Goal: Information Seeking & Learning: Learn about a topic

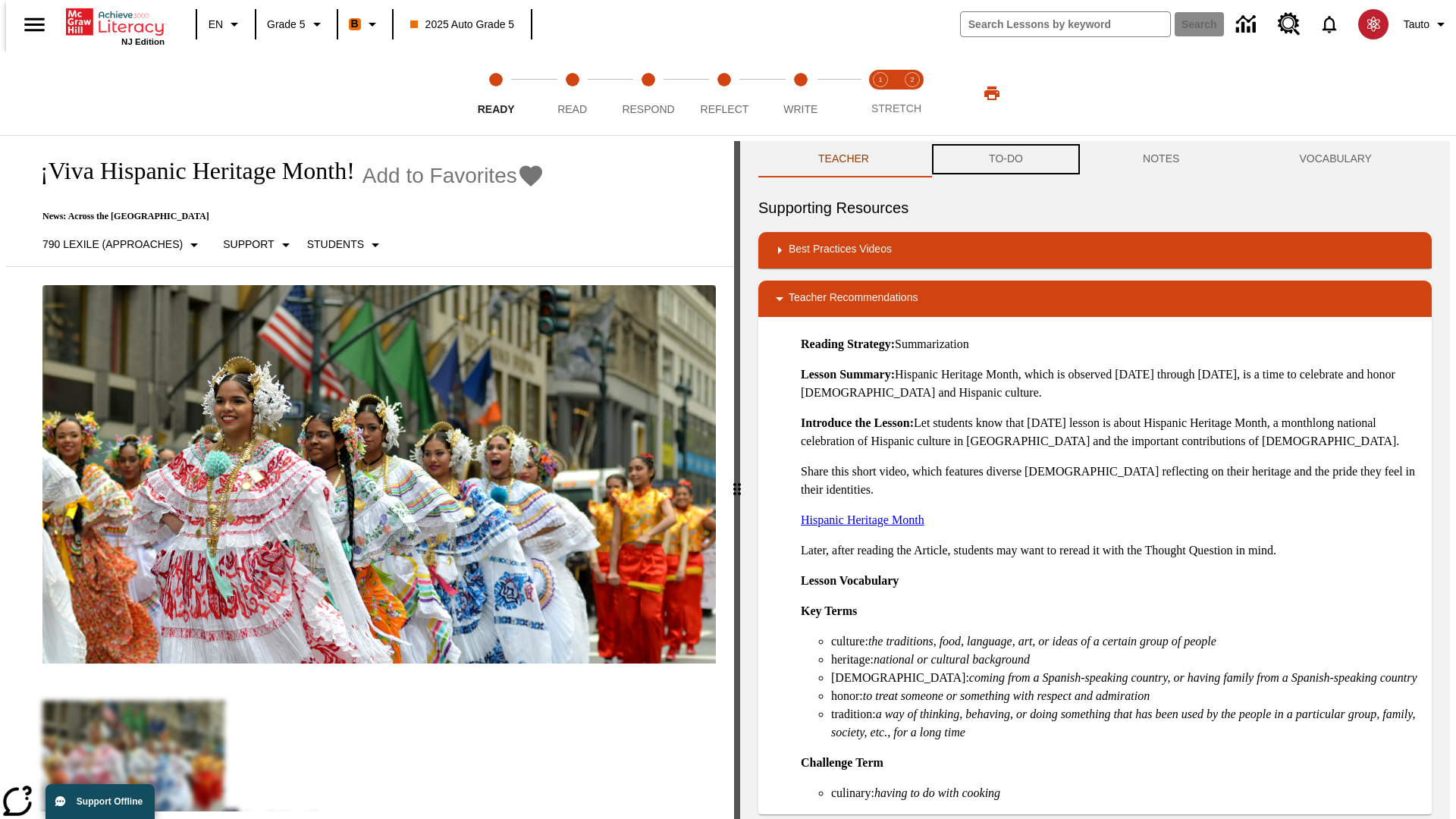
click at [1005, 159] on button "TO-DO" at bounding box center [1006, 159] width 154 height 36
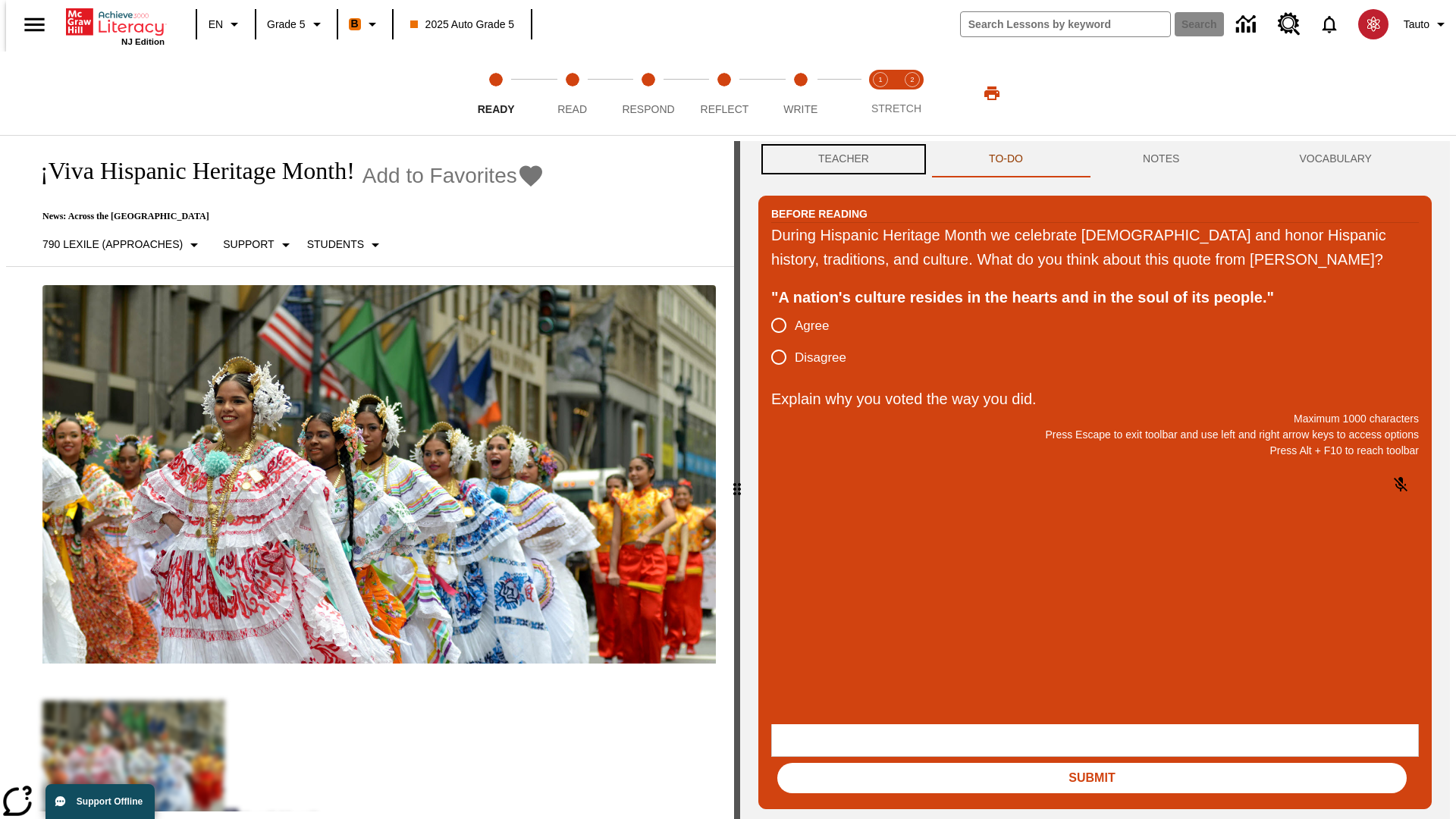
scroll to position [1, 0]
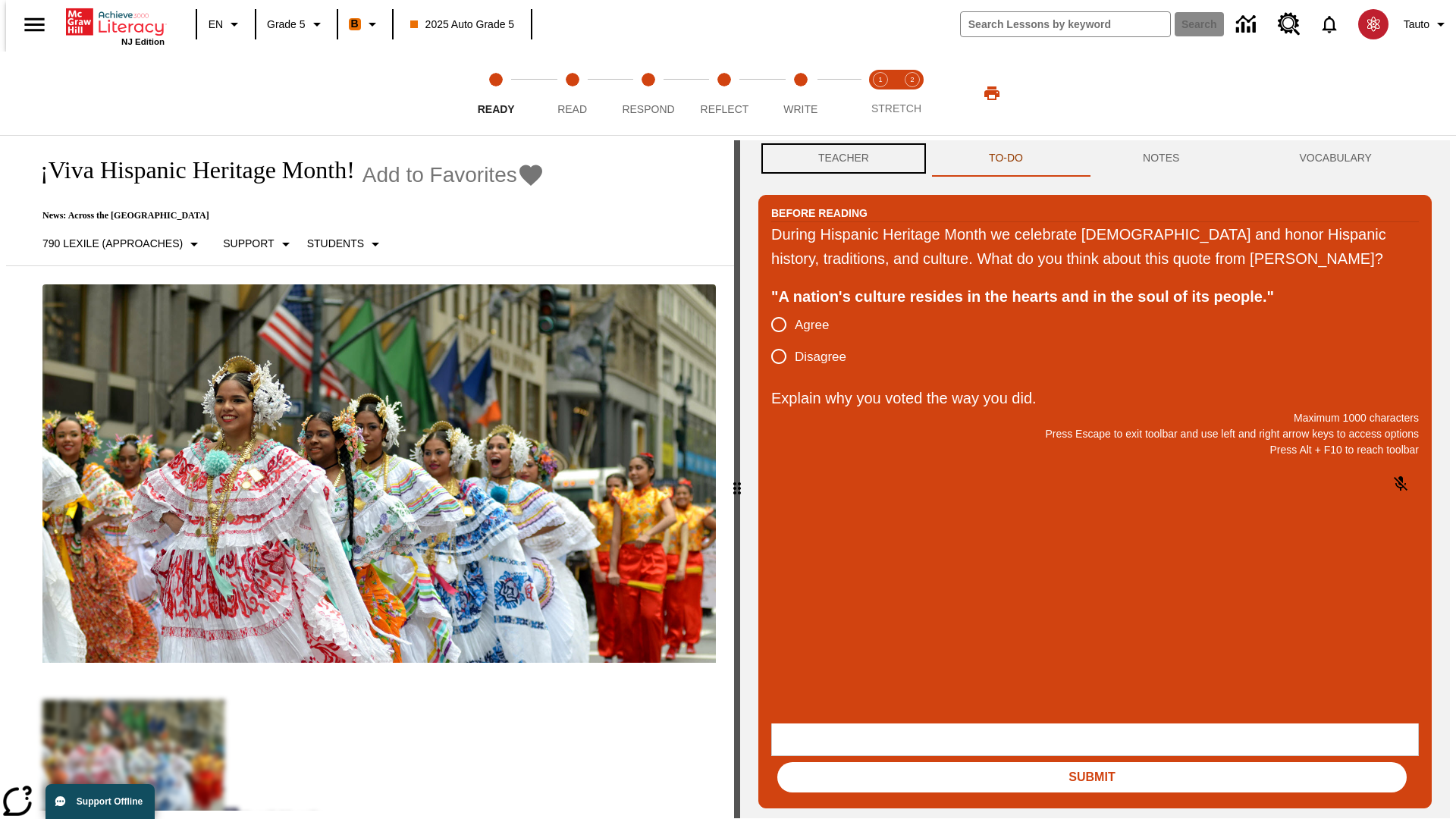
click at [839, 159] on button "Teacher" at bounding box center [842, 158] width 170 height 36
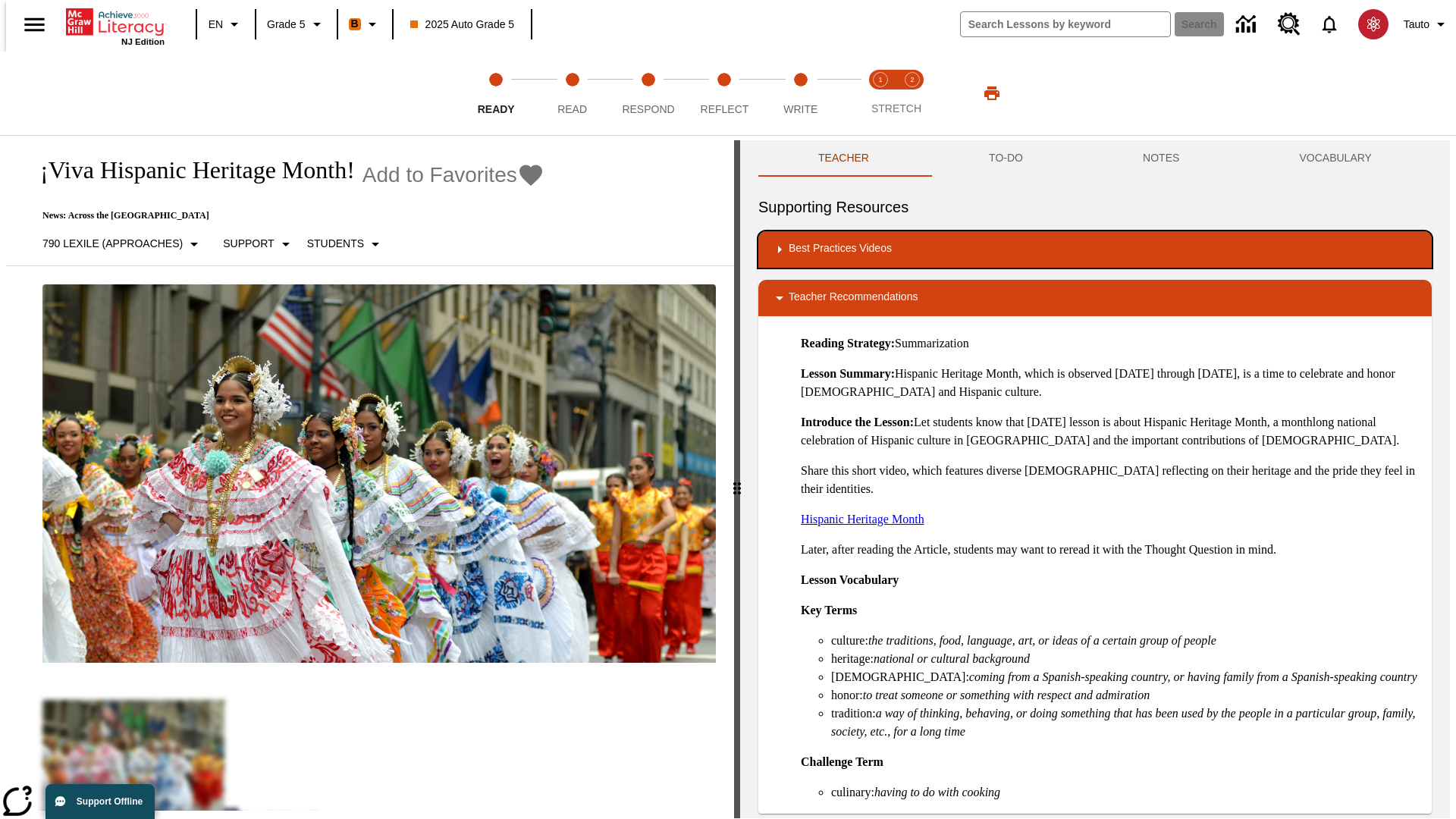
click at [1095, 250] on div "Best Practices Videos" at bounding box center [1095, 249] width 649 height 18
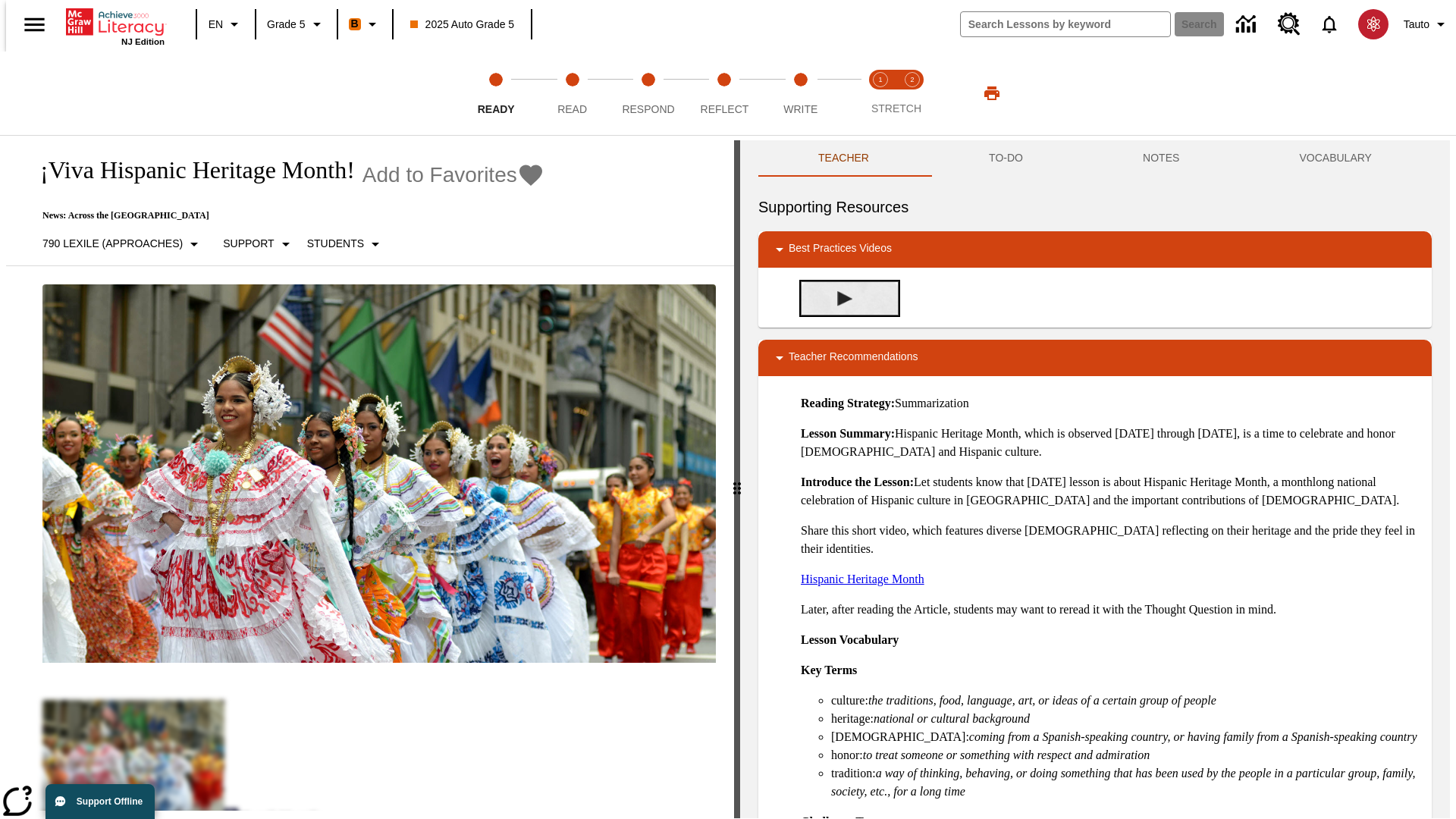
click at [839, 291] on img "Building Academic Vocabulary" at bounding box center [845, 299] width 16 height 16
click at [572, 93] on span "Read" at bounding box center [572, 104] width 29 height 28
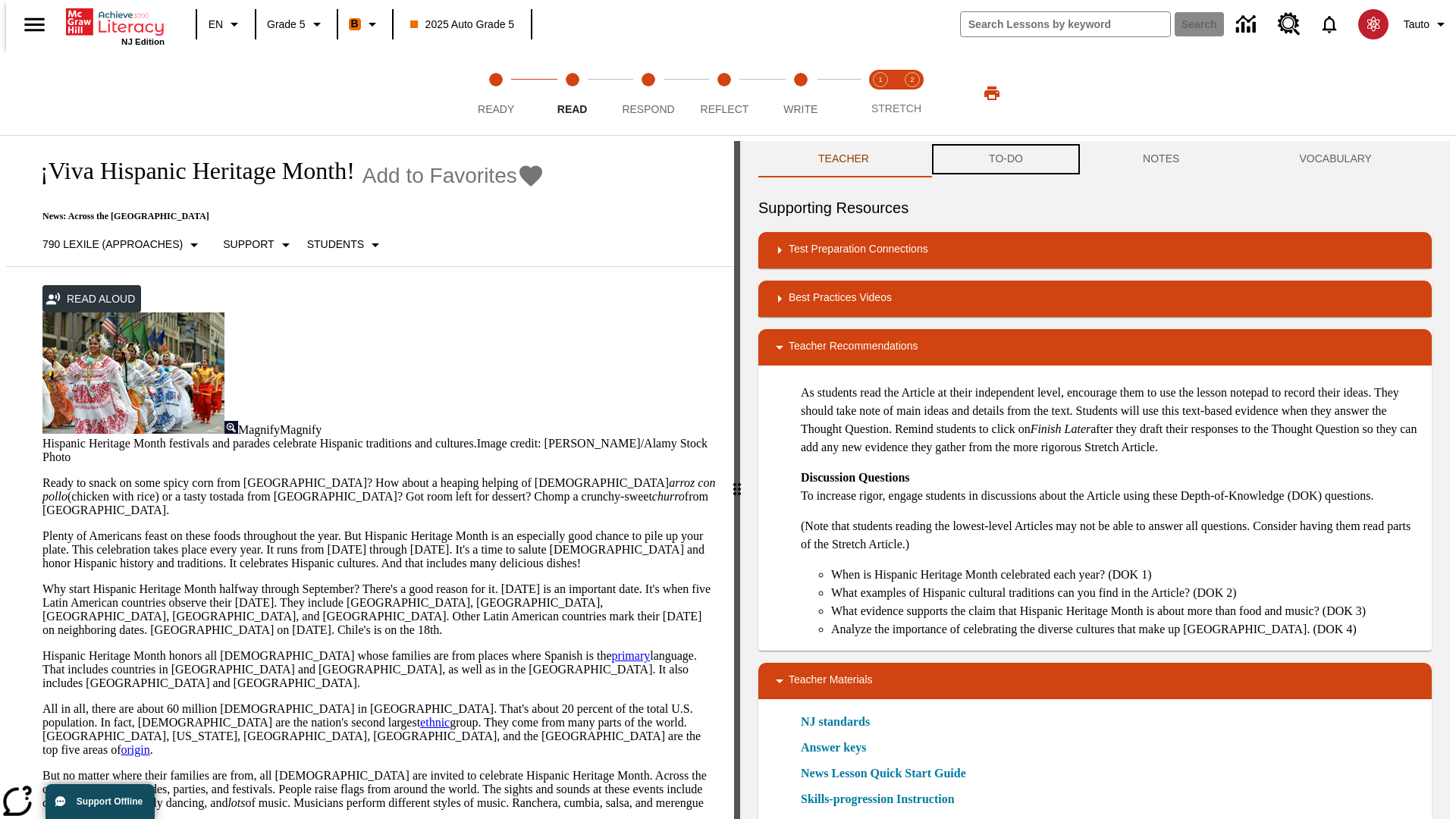
scroll to position [1, 0]
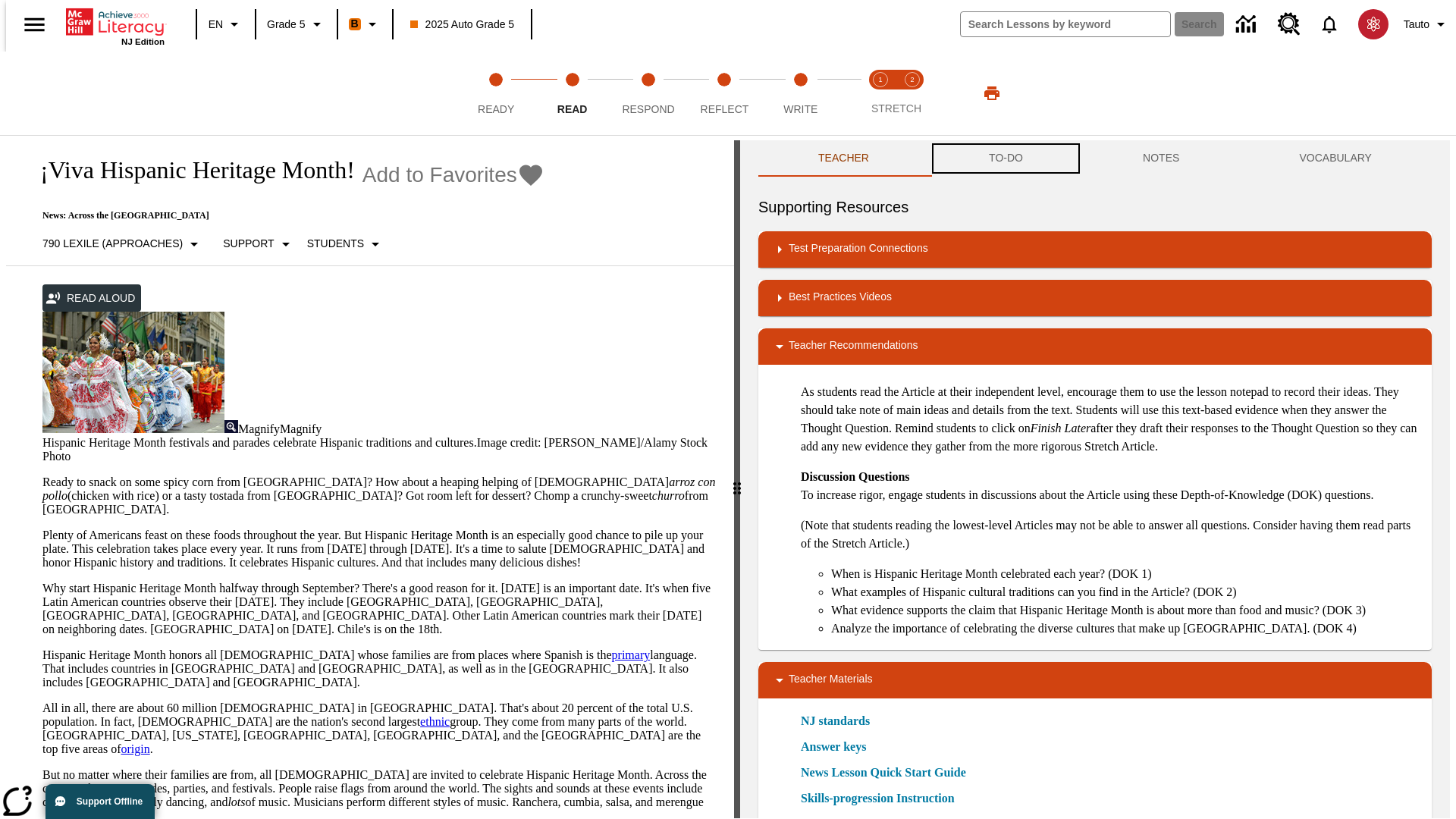
click at [1005, 159] on button "TO-DO" at bounding box center [1006, 158] width 154 height 36
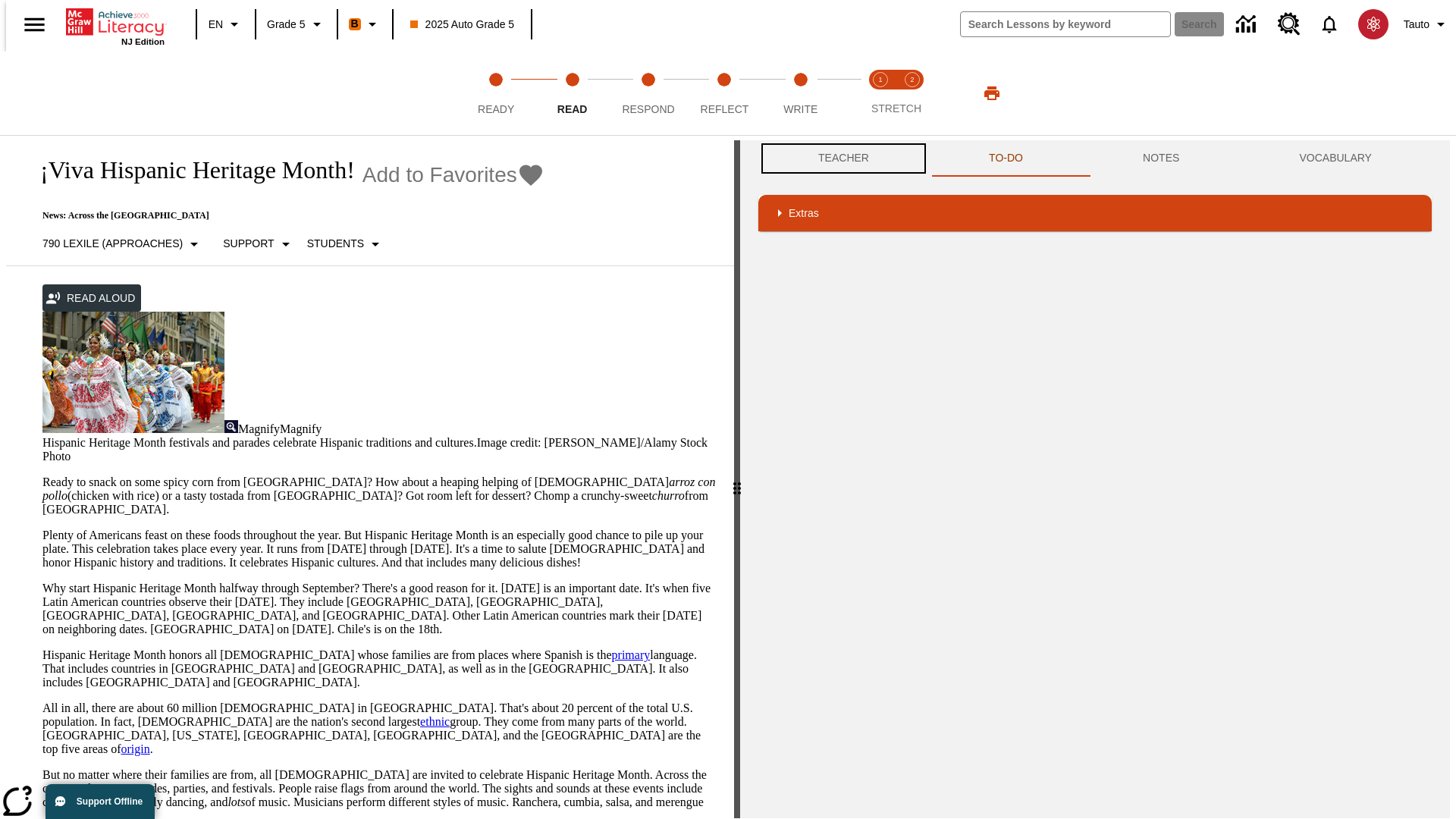
click at [839, 158] on button "Teacher" at bounding box center [842, 158] width 170 height 36
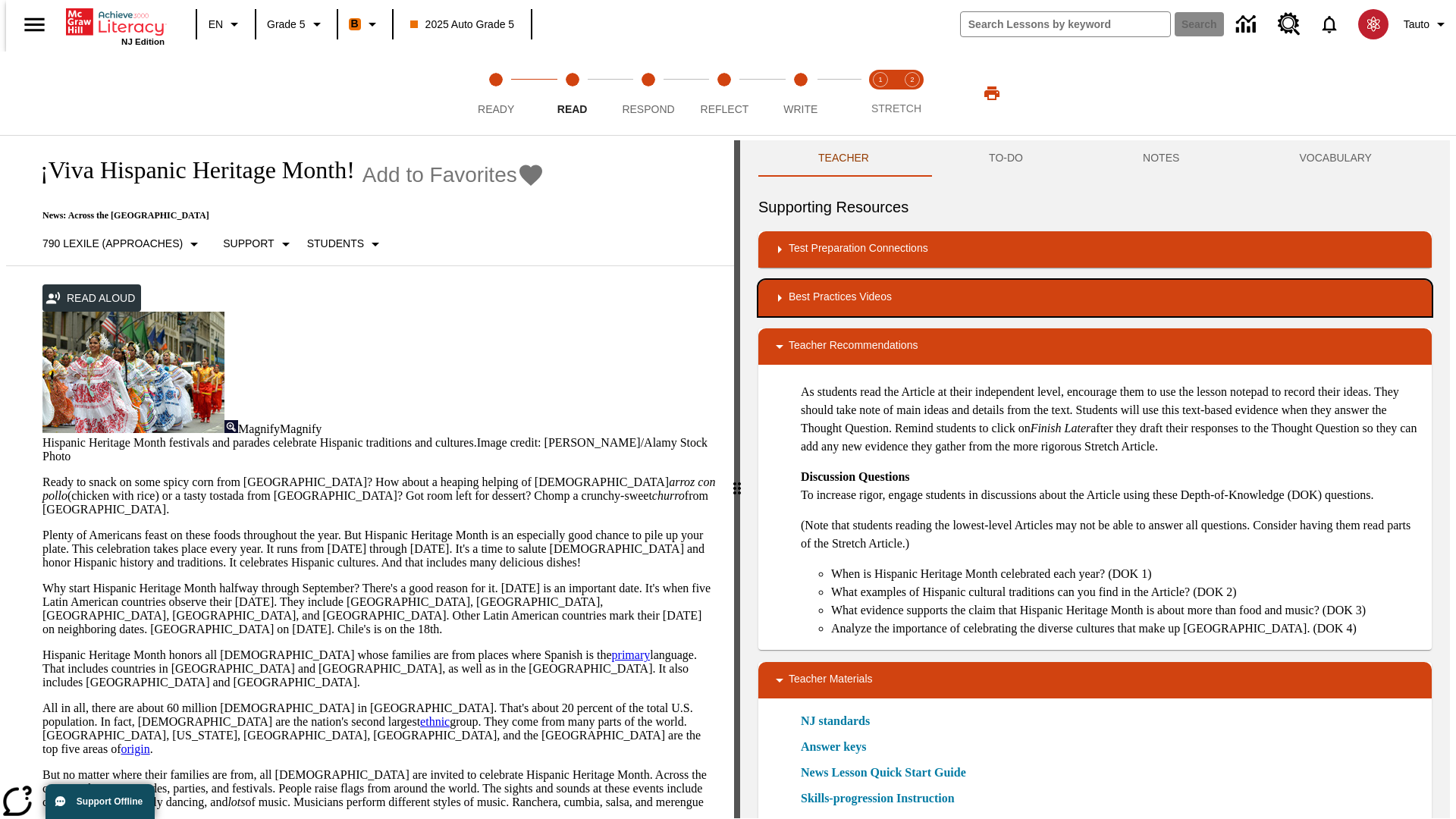
click at [1095, 298] on div "Best Practices Videos" at bounding box center [1095, 297] width 649 height 18
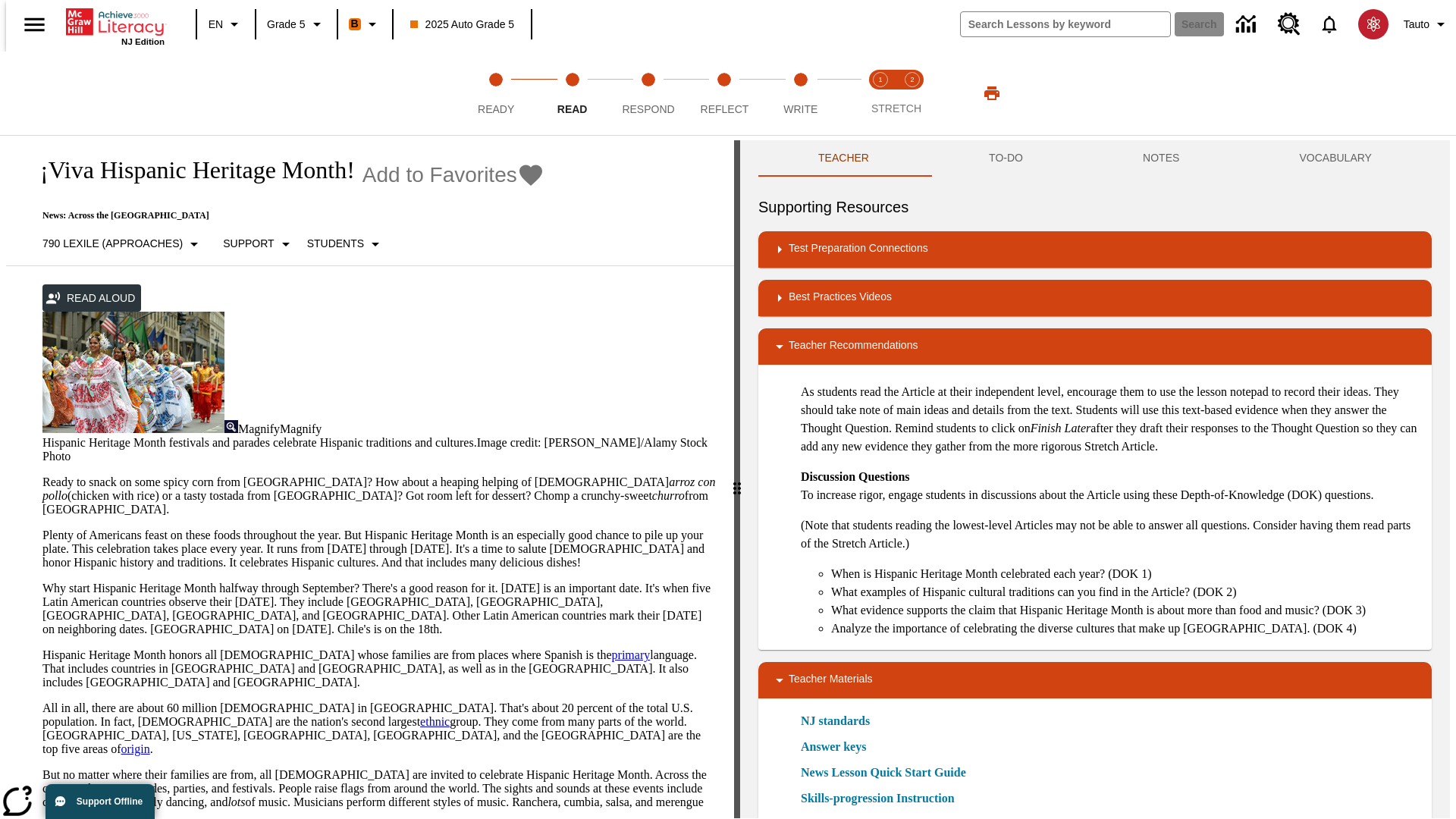
click at [839, 346] on img "Summarization" at bounding box center [845, 347] width 16 height 16
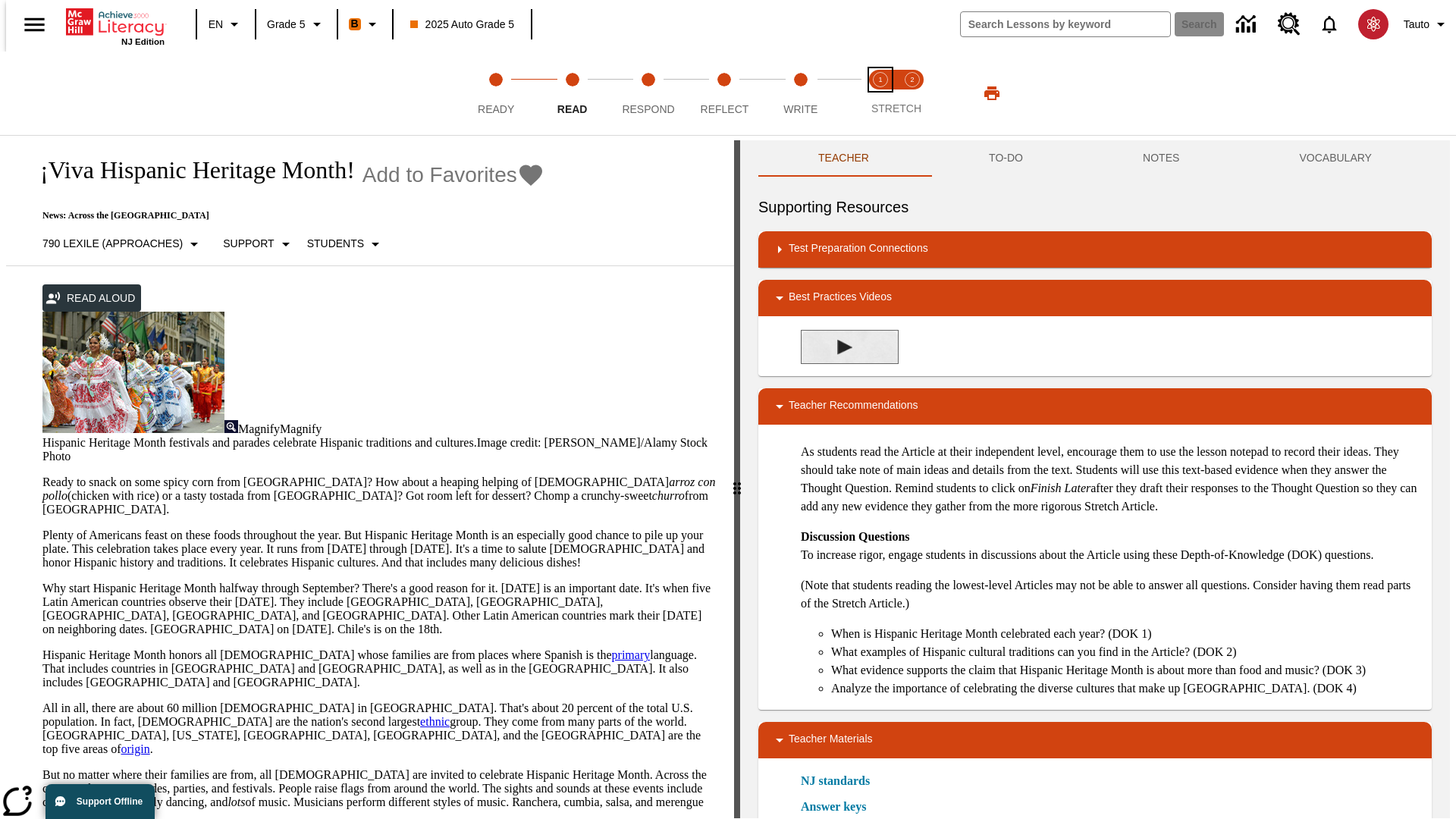
click at [881, 93] on span "Stretch Read step 1 of 2" at bounding box center [880, 104] width 20 height 28
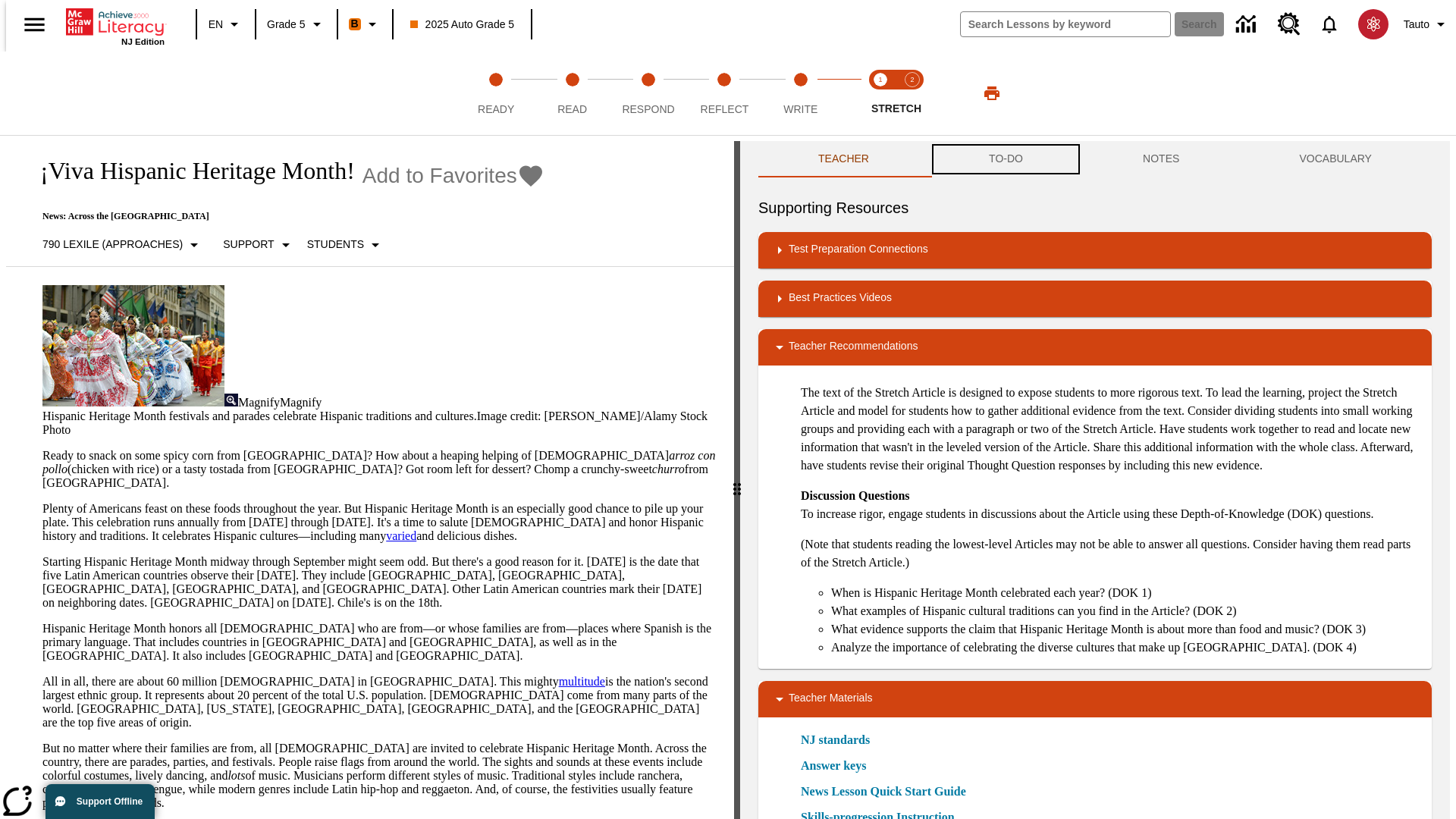
scroll to position [1, 0]
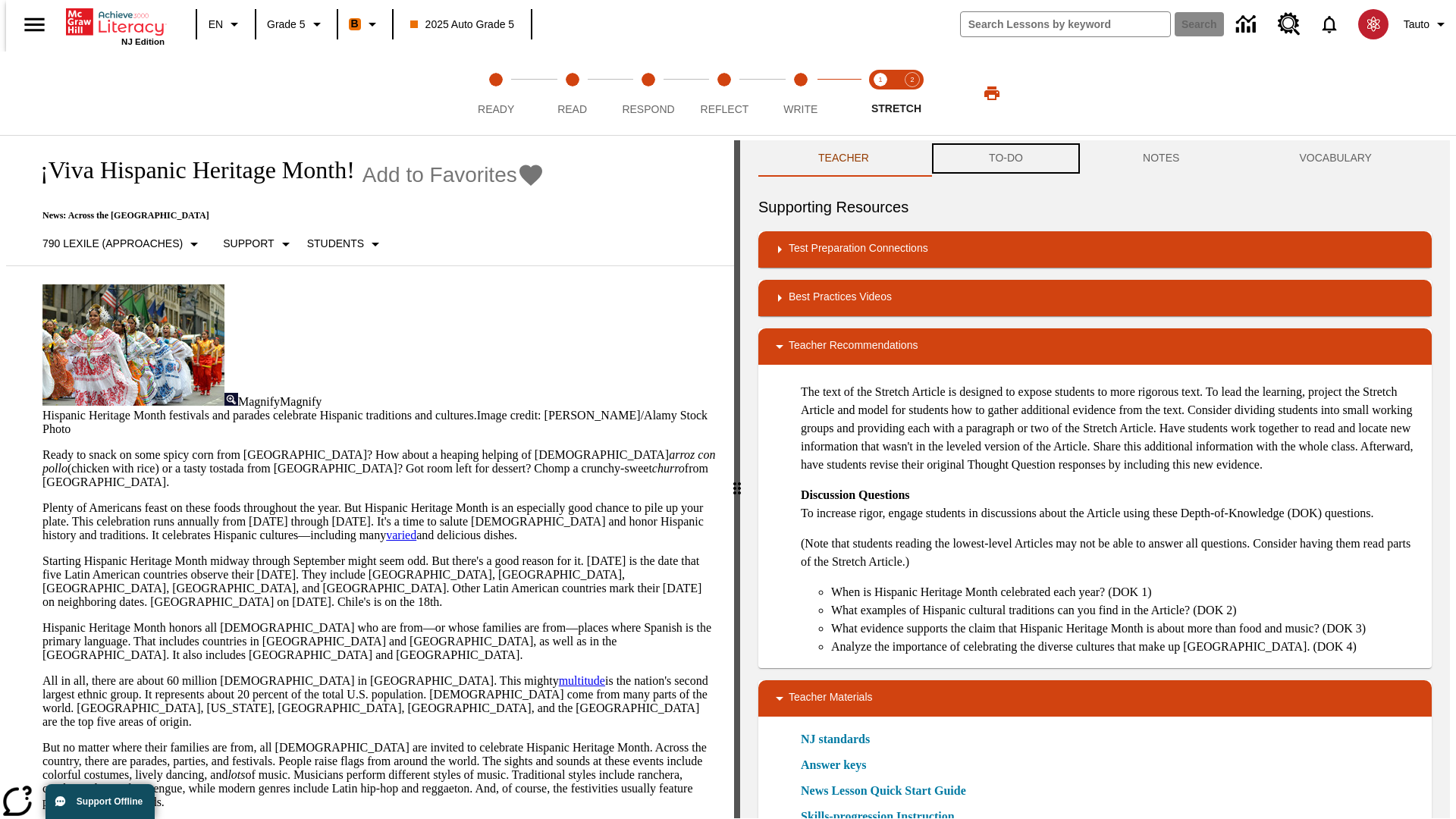
click at [1005, 159] on button "TO-DO" at bounding box center [1006, 158] width 154 height 36
